Goal: Transaction & Acquisition: Purchase product/service

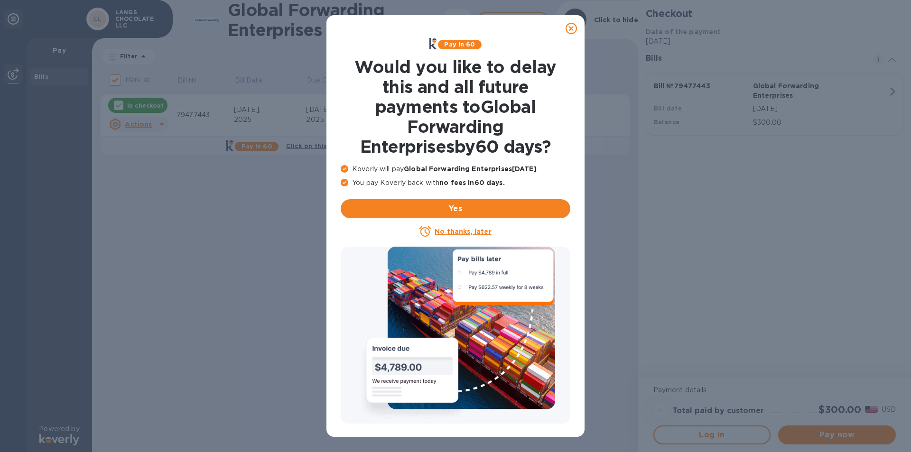
click at [482, 237] on div "No thanks, later" at bounding box center [456, 231] width 230 height 11
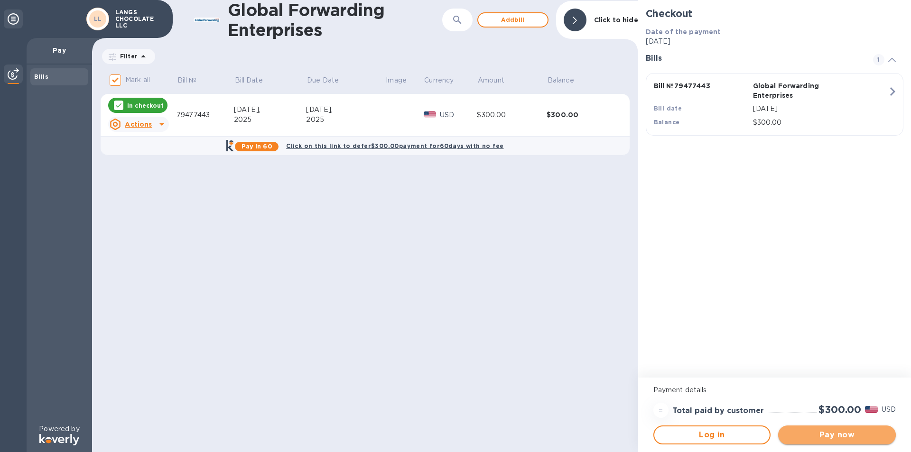
click at [810, 435] on span "Pay now" at bounding box center [837, 435] width 103 height 11
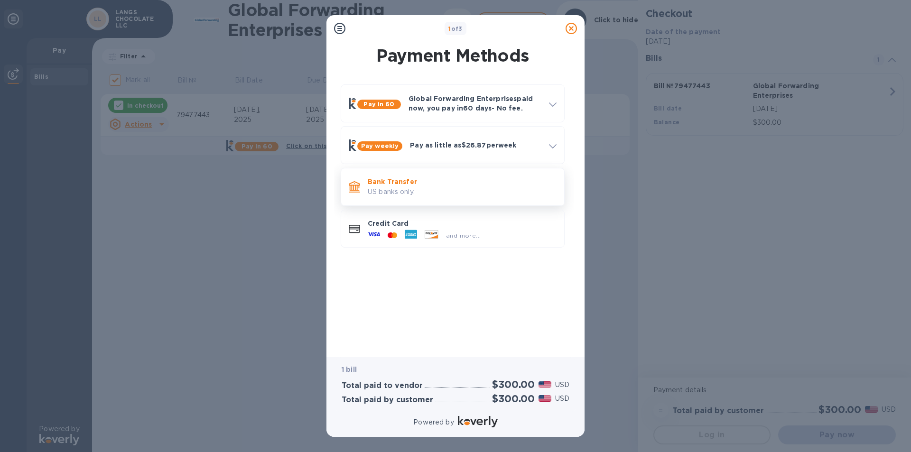
click at [398, 189] on p "US banks only." at bounding box center [462, 192] width 189 height 10
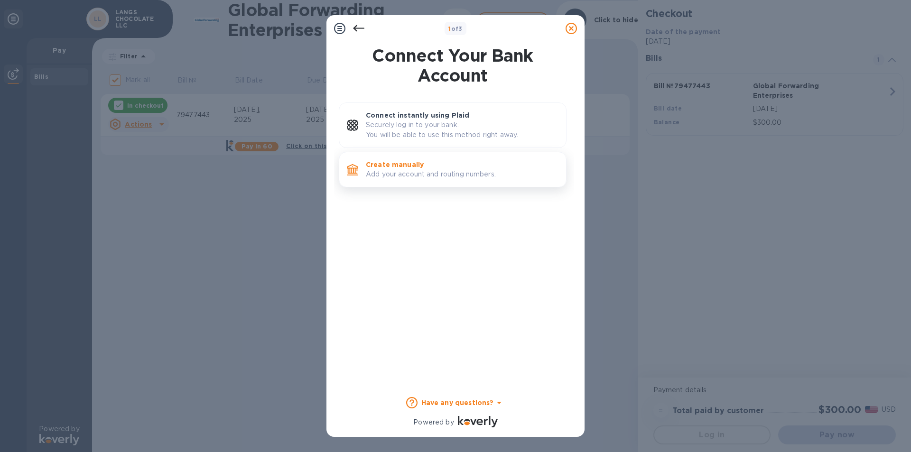
click at [408, 165] on p "Create manually" at bounding box center [462, 164] width 193 height 9
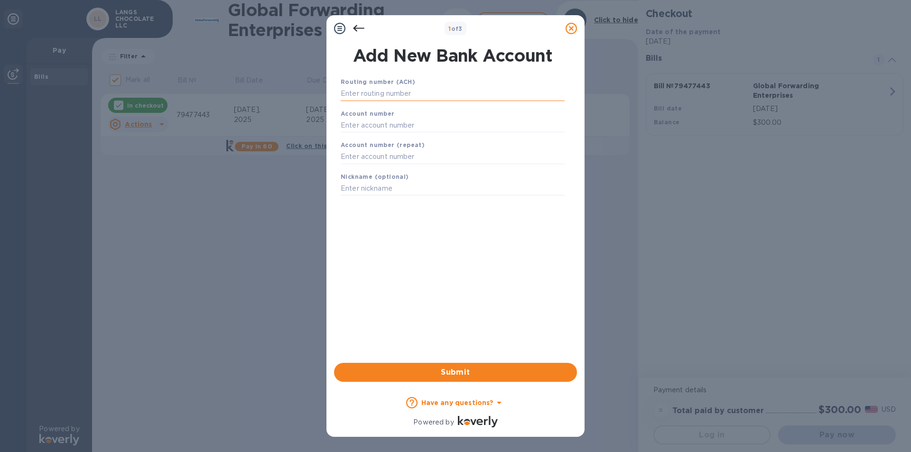
click at [370, 98] on input "text" at bounding box center [453, 94] width 224 height 14
type input "031306993"
click at [384, 133] on input "text" at bounding box center [453, 137] width 224 height 14
type input "2039494"
click at [350, 173] on input "text" at bounding box center [453, 169] width 224 height 14
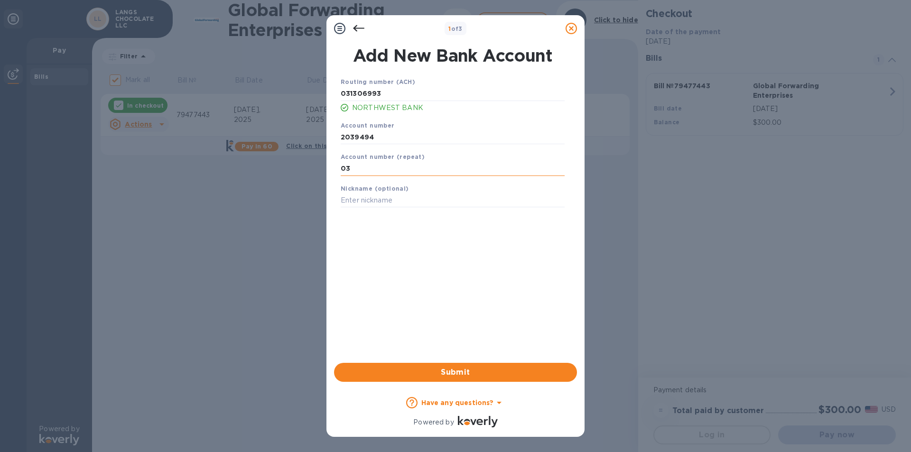
type input "0"
type input "2039494"
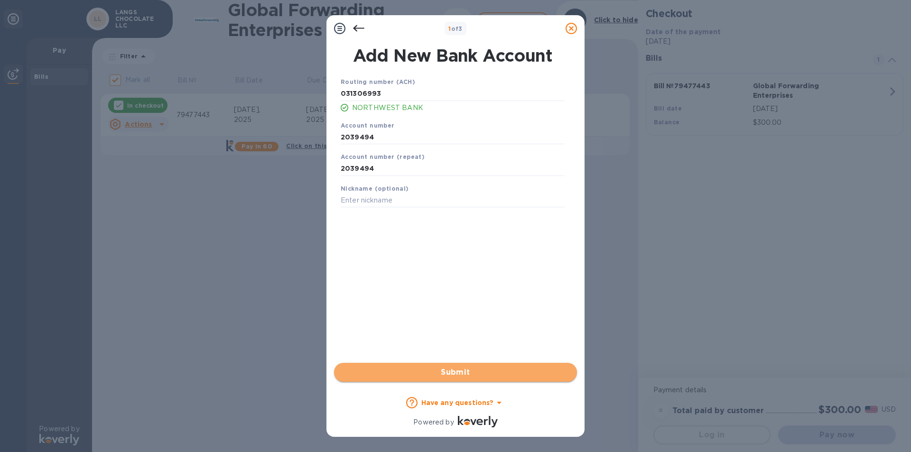
click at [511, 374] on span "Submit" at bounding box center [456, 372] width 228 height 11
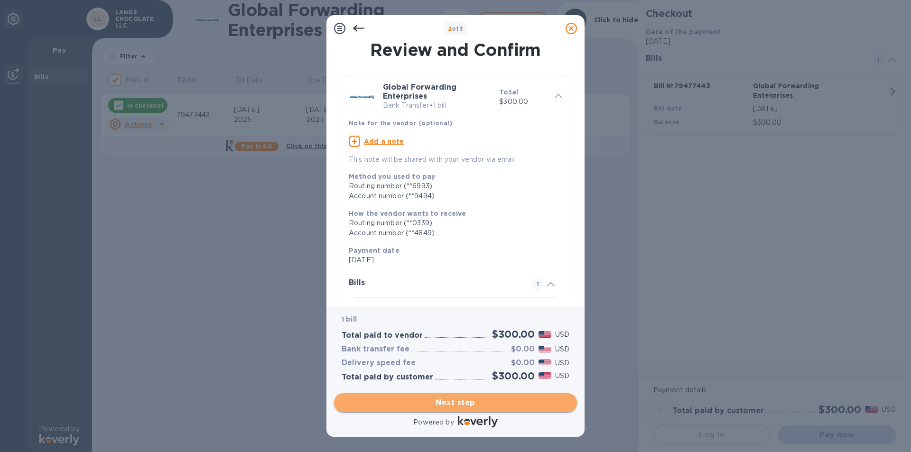
click at [460, 403] on span "Next step" at bounding box center [456, 402] width 228 height 11
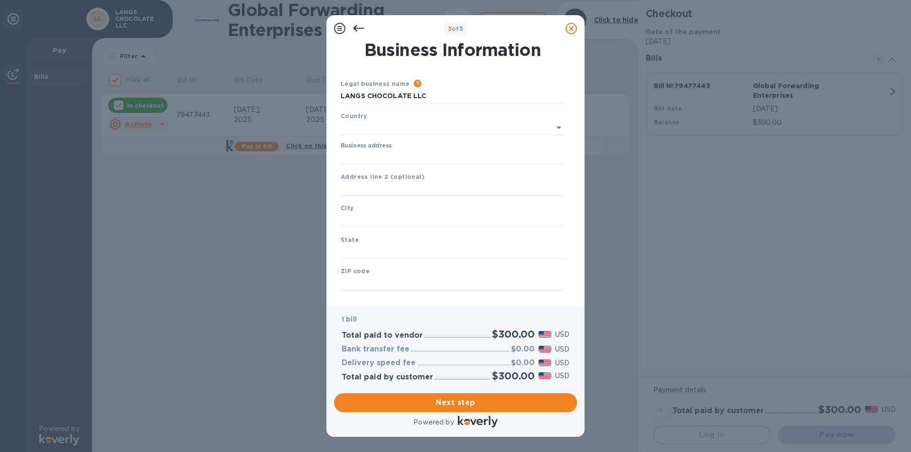
type input "[GEOGRAPHIC_DATA]"
click at [342, 151] on input "Business address" at bounding box center [453, 155] width 224 height 14
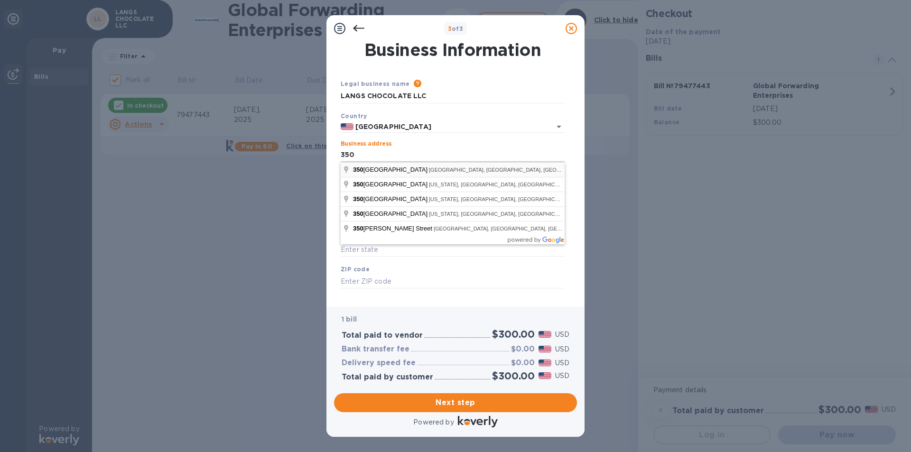
type input "[STREET_ADDRESS]"
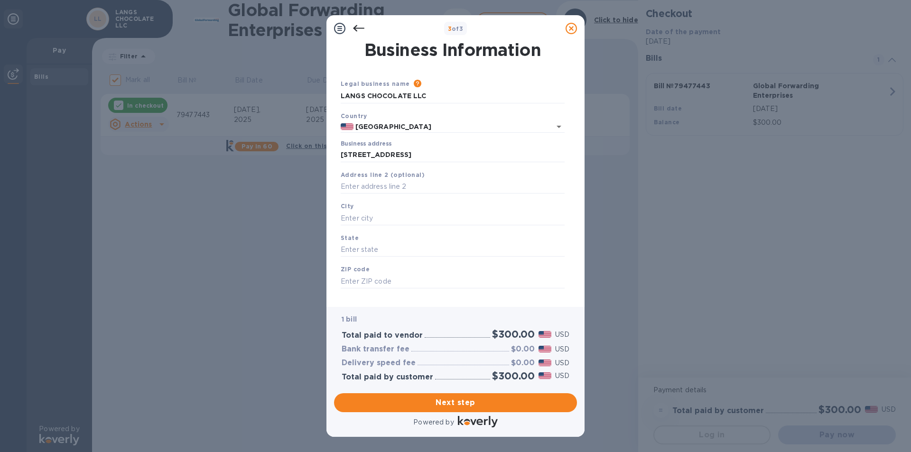
click at [391, 262] on div "ZIP code" at bounding box center [453, 277] width 232 height 32
click at [370, 223] on input "text" at bounding box center [453, 218] width 224 height 14
type input "Williamsport"
click at [370, 254] on input "text" at bounding box center [453, 250] width 224 height 14
type input "PA"
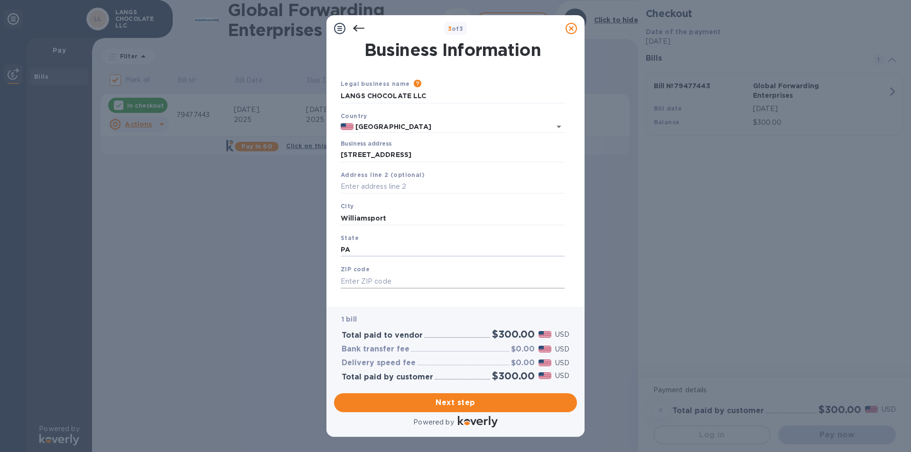
click at [374, 281] on input "text" at bounding box center [453, 281] width 224 height 14
type input "17701"
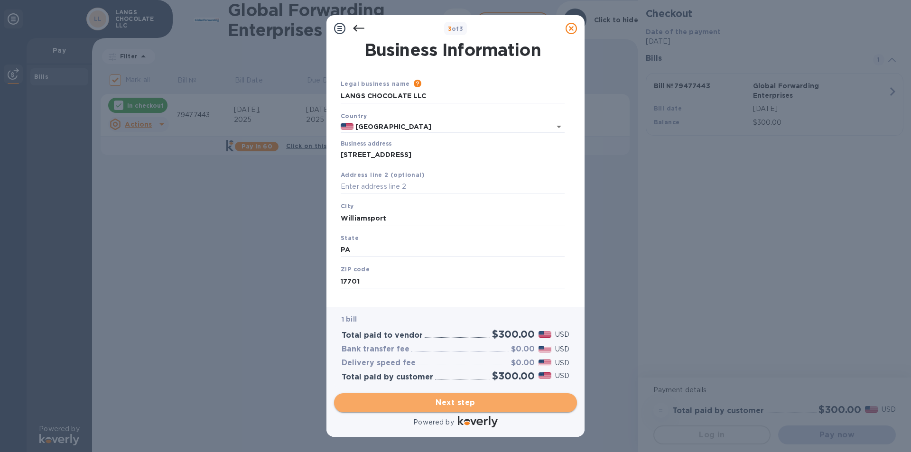
click at [495, 400] on span "Next step" at bounding box center [456, 402] width 228 height 11
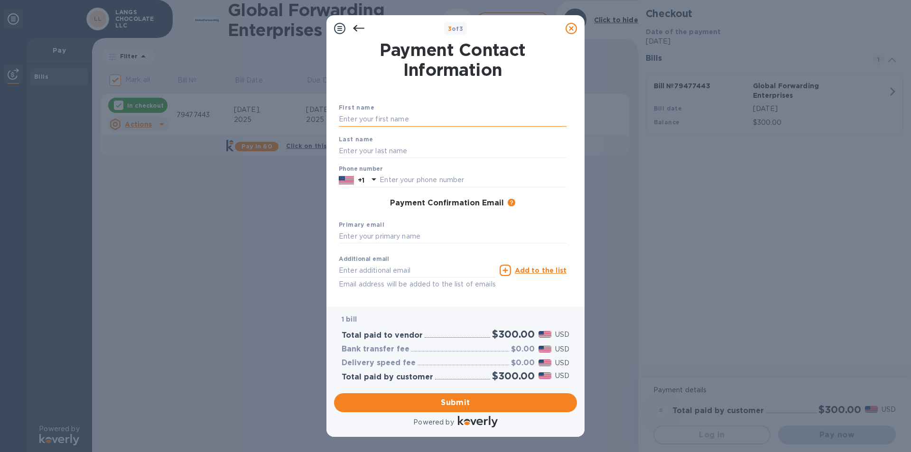
click at [374, 119] on input "text" at bounding box center [453, 120] width 228 height 14
type input "r"
type input "[PERSON_NAME]"
type input "LANG"
type input "2722024578"
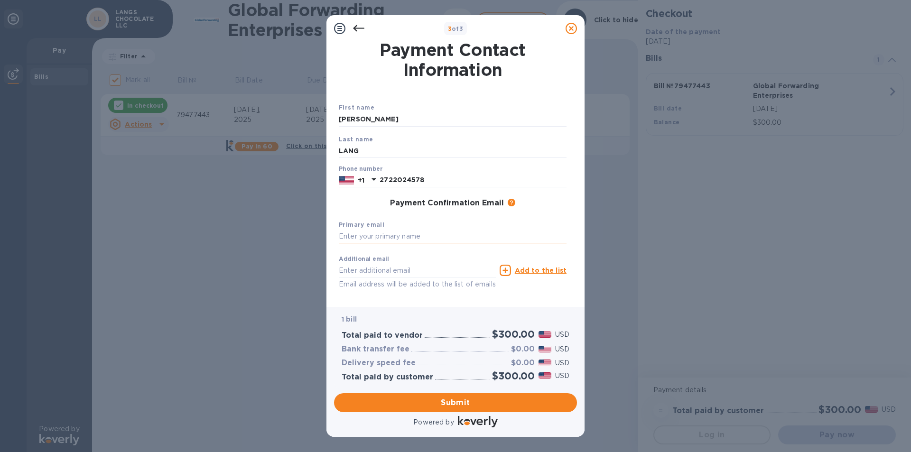
click at [367, 238] on input "text" at bounding box center [453, 237] width 228 height 14
type input "[EMAIL_ADDRESS][DOMAIN_NAME]"
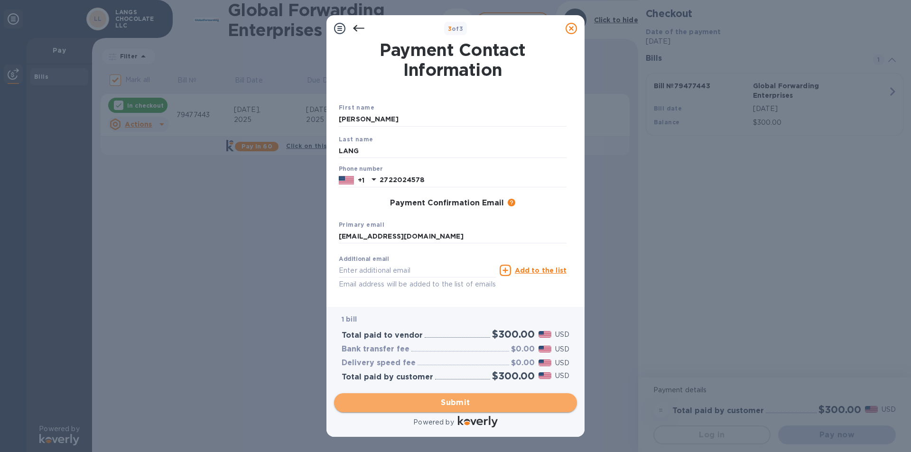
click at [479, 403] on span "Submit" at bounding box center [456, 402] width 228 height 11
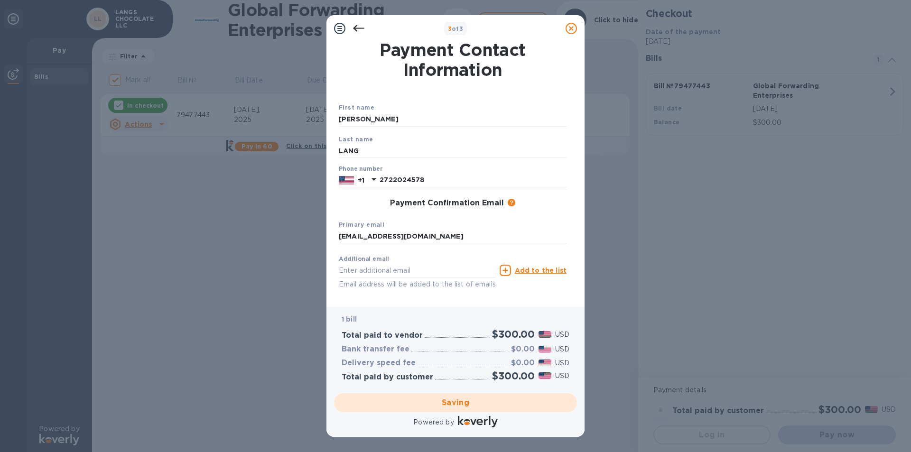
checkbox input "false"
